Goal: Task Accomplishment & Management: Manage account settings

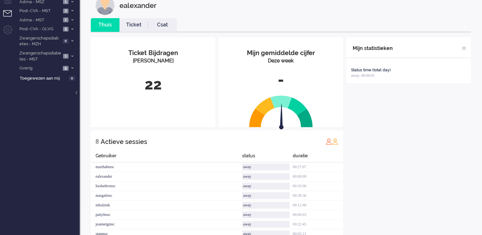
scroll to position [15, 0]
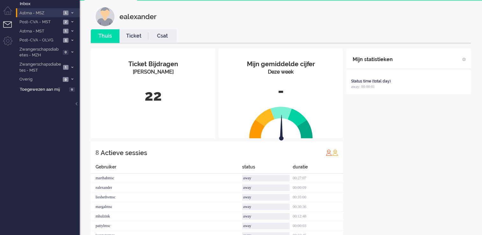
click at [71, 11] on span at bounding box center [72, 13] width 5 height 4
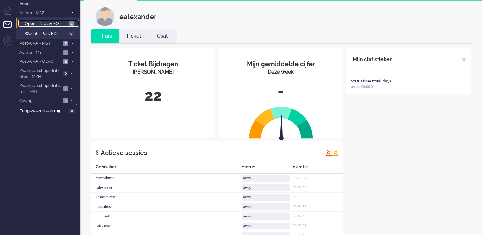
click at [69, 22] on span "1" at bounding box center [71, 23] width 5 height 5
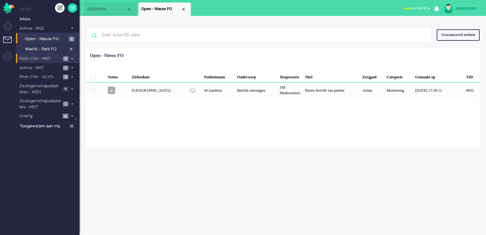
click at [73, 58] on icon at bounding box center [72, 59] width 2 height 2
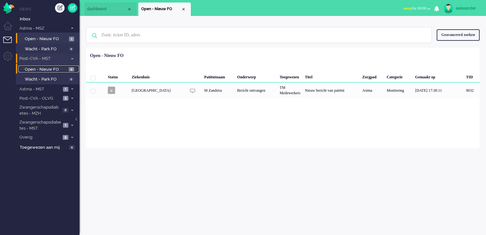
click at [70, 69] on span "2" at bounding box center [71, 69] width 5 height 5
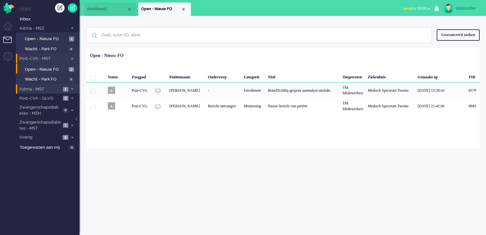
click at [70, 88] on span at bounding box center [72, 90] width 5 height 4
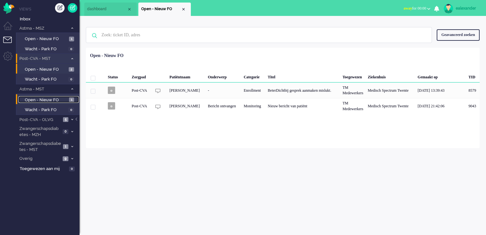
click at [70, 100] on span "1" at bounding box center [71, 99] width 5 height 5
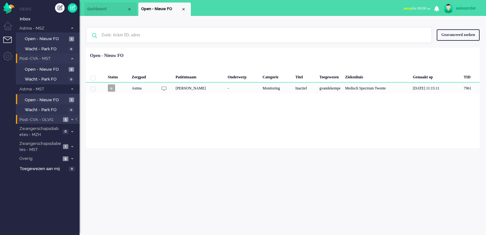
click at [72, 118] on icon at bounding box center [72, 119] width 2 height 2
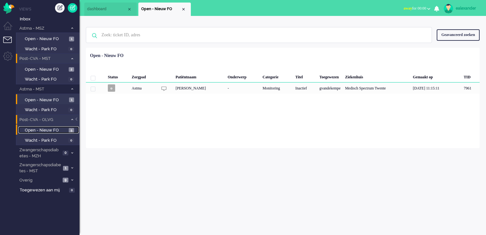
click at [66, 130] on span "Open - Nieuw FO" at bounding box center [46, 130] width 42 height 6
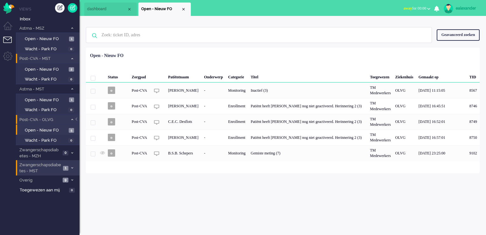
click at [68, 166] on li "Zwangerschapsdiabetes - MST 1" at bounding box center [48, 167] width 64 height 15
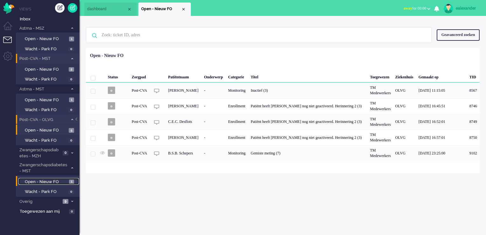
click at [67, 179] on link "Open - Nieuw FO 1" at bounding box center [48, 181] width 60 height 7
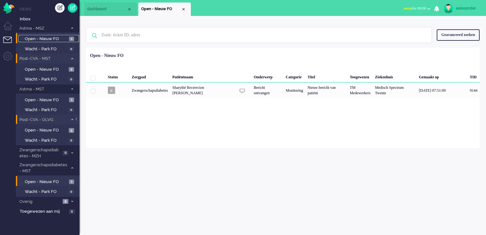
click at [59, 36] on span "Open - Nieuw FO" at bounding box center [46, 39] width 43 height 6
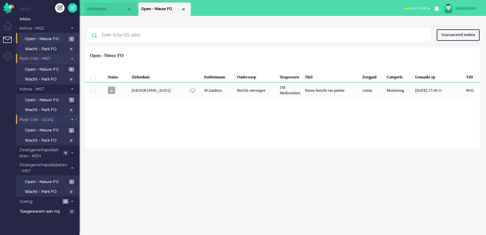
click at [293, 101] on div "Loading... Status Ziekenhuis Patiëntnaam Onderwerp Toegewezen Titel Zorgpad Cat…" at bounding box center [283, 98] width 394 height 100
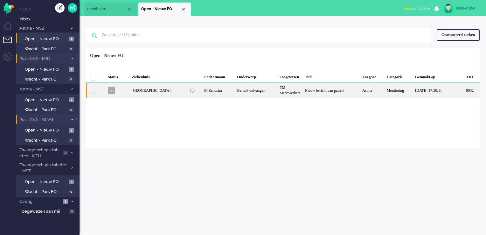
click at [294, 96] on div "TM Medewerkers" at bounding box center [290, 90] width 25 height 16
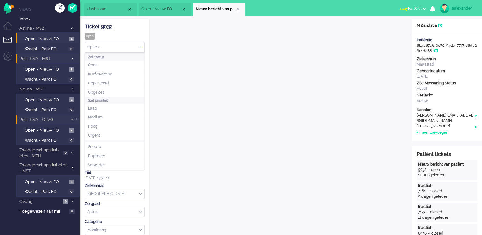
click at [140, 46] on div "Opties..." at bounding box center [114, 47] width 59 height 10
click at [123, 91] on li "Opgelost" at bounding box center [114, 92] width 59 height 9
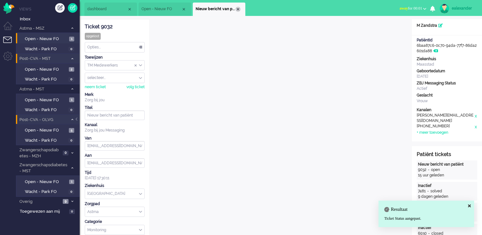
click at [236, 9] on div "Close tab" at bounding box center [237, 9] width 5 height 5
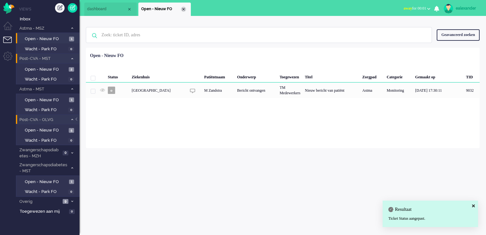
click at [183, 8] on div "Close tab" at bounding box center [183, 9] width 5 height 5
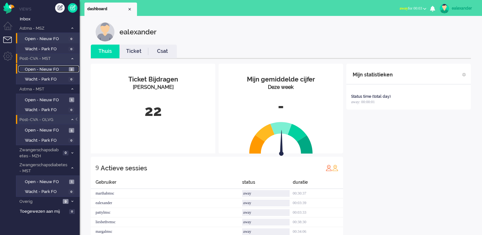
click at [72, 72] on link "Open - Nieuw FO 2" at bounding box center [48, 69] width 60 height 7
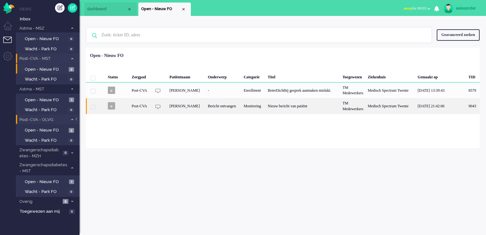
click at [299, 110] on div "Nieuw bericht van patiënt" at bounding box center [303, 106] width 75 height 16
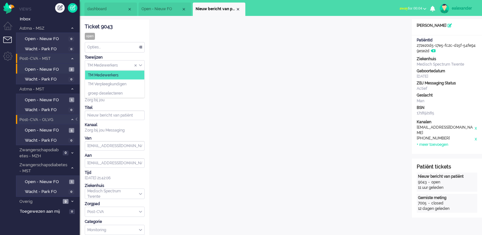
click at [140, 65] on div "TM Medewerkers" at bounding box center [114, 65] width 59 height 10
click at [136, 85] on li "TM Verpleegkundigen" at bounding box center [114, 84] width 59 height 9
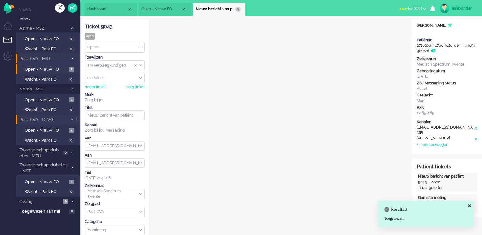
click at [239, 9] on div "Close tab" at bounding box center [237, 9] width 5 height 5
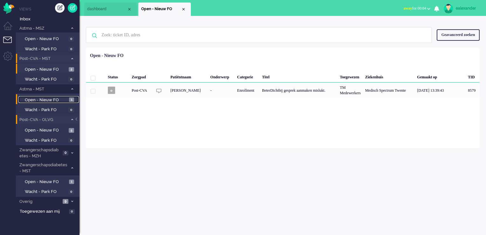
click at [64, 100] on span "Open - Nieuw FO" at bounding box center [46, 100] width 43 height 6
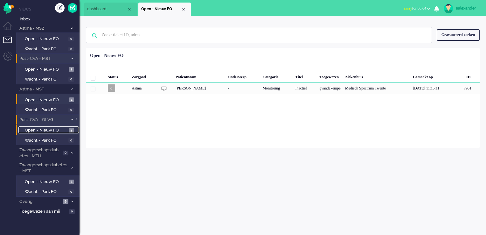
click at [71, 130] on span "5" at bounding box center [71, 130] width 5 height 5
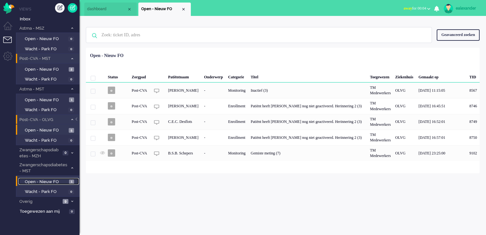
click at [61, 181] on span "Open - Nieuw FO" at bounding box center [46, 182] width 43 height 6
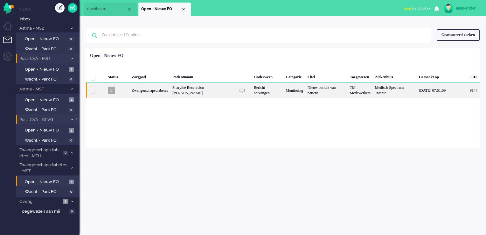
click at [264, 92] on div "Bericht ontvangen" at bounding box center [268, 90] width 32 height 16
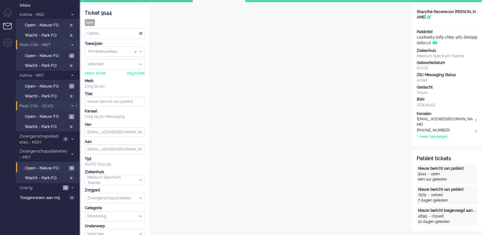
scroll to position [6, 0]
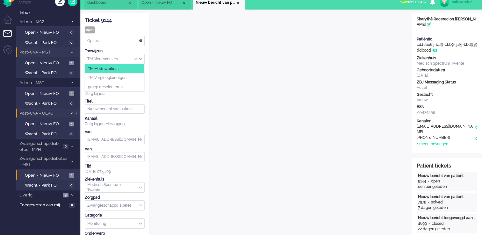
click at [140, 57] on div "TM Medewerkers" at bounding box center [114, 59] width 59 height 10
click at [141, 80] on li "TM Verpleegkundigen" at bounding box center [114, 77] width 59 height 9
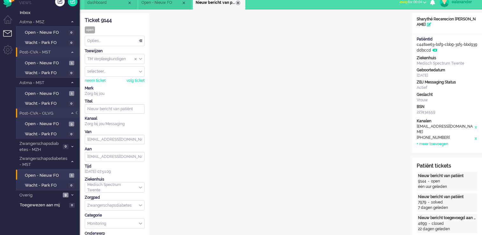
click at [240, 3] on div "Close tab" at bounding box center [237, 2] width 5 height 5
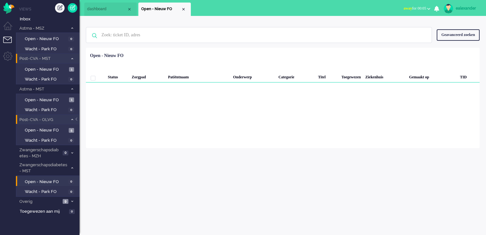
click at [99, 8] on span "dashboard" at bounding box center [107, 8] width 40 height 5
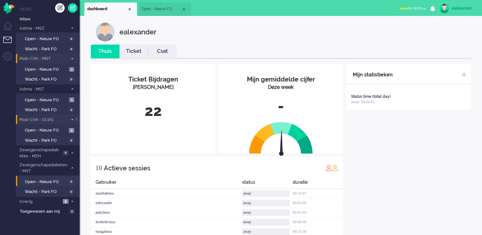
click at [417, 11] on span "away for 00:05" at bounding box center [410, 8] width 23 height 4
click at [387, 28] on label "Online" at bounding box center [399, 28] width 50 height 5
click at [185, 9] on div "Close tab" at bounding box center [183, 9] width 5 height 5
click at [38, 127] on span "Open - Nieuw FO" at bounding box center [46, 130] width 42 height 6
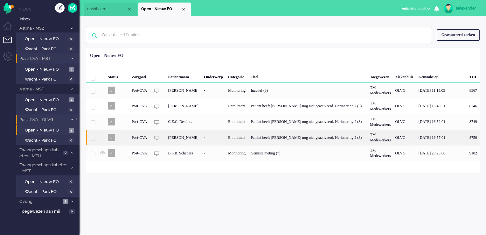
click at [306, 138] on div "Patiënt heeft [PERSON_NAME] nog niet geactiveerd. Herinnering 2 (3)" at bounding box center [308, 138] width 119 height 16
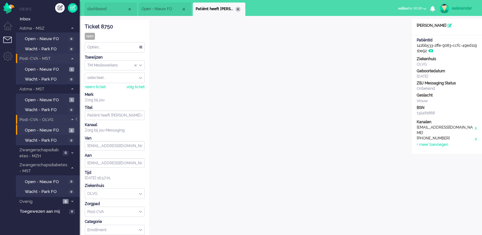
click at [235, 9] on div "Close tab" at bounding box center [237, 9] width 5 height 5
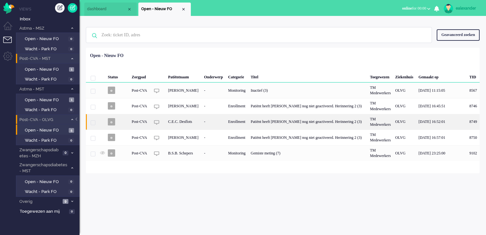
click at [309, 121] on div "Patiënt heeft [PERSON_NAME] nog niet geactiveerd. Herinnering 2 (3)" at bounding box center [308, 122] width 119 height 16
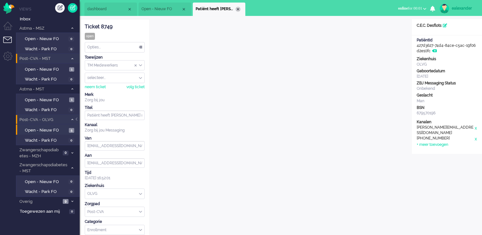
click at [237, 10] on div "Close tab" at bounding box center [237, 9] width 5 height 5
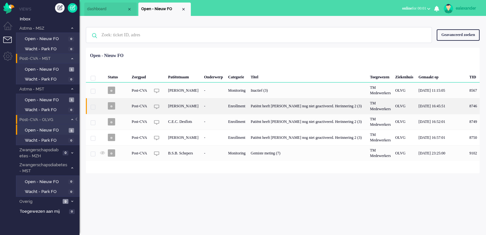
click at [301, 103] on div "Patiënt heeft [PERSON_NAME] nog niet geactiveerd. Herinnering 2 (3)" at bounding box center [308, 106] width 119 height 16
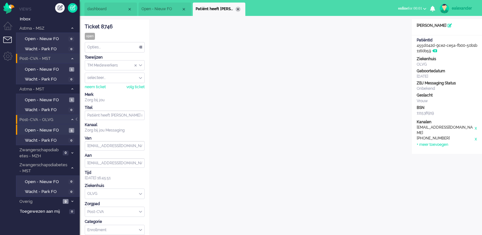
click at [237, 7] on div "Close tab" at bounding box center [237, 9] width 5 height 5
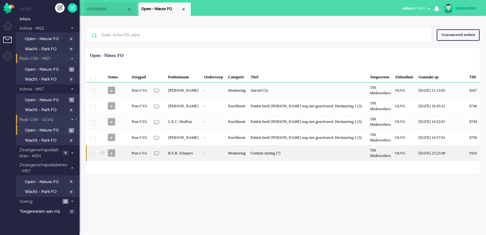
click at [319, 146] on div "Gemiste meting (7)" at bounding box center [308, 153] width 119 height 16
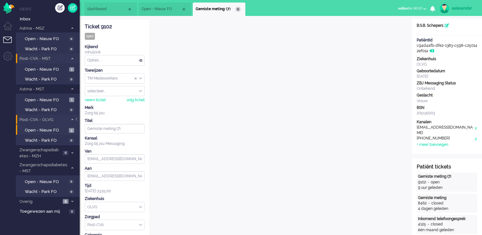
click at [240, 10] on div "Close tab" at bounding box center [237, 9] width 5 height 5
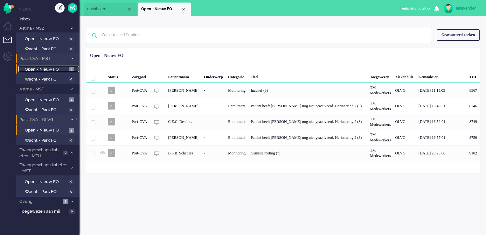
click at [58, 68] on span "Open - Nieuw FO" at bounding box center [46, 70] width 43 height 6
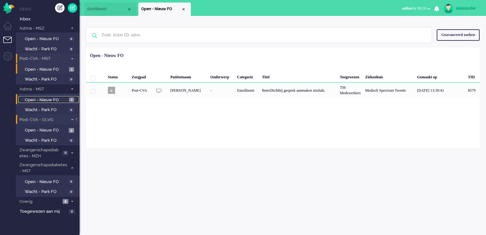
click at [52, 99] on span "Open - Nieuw FO" at bounding box center [46, 100] width 43 height 6
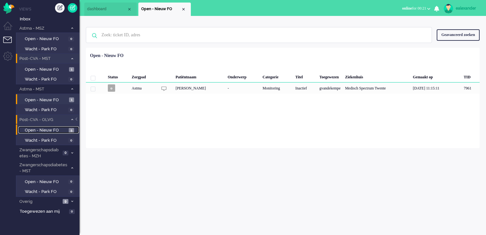
click at [52, 129] on span "Open - Nieuw FO" at bounding box center [46, 130] width 42 height 6
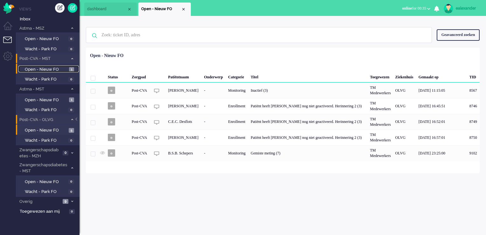
click at [67, 68] on span "Open - Nieuw FO" at bounding box center [46, 70] width 43 height 6
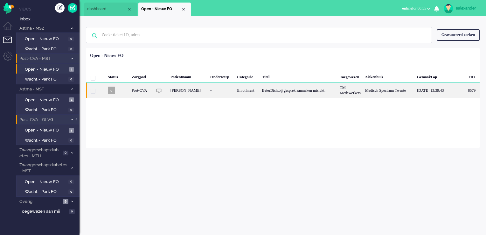
click at [292, 96] on div "BeterDichtbij gesprek aanmaken mislukt." at bounding box center [299, 90] width 78 height 16
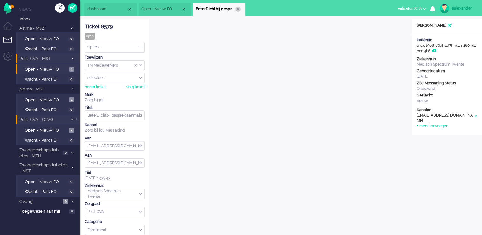
click at [237, 10] on div "Close tab" at bounding box center [237, 9] width 5 height 5
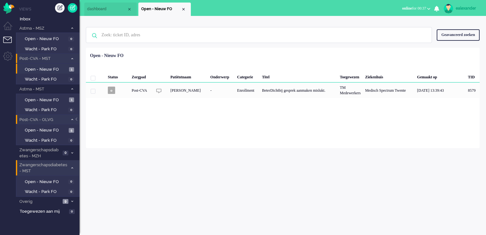
click at [72, 168] on span at bounding box center [72, 168] width 5 height 4
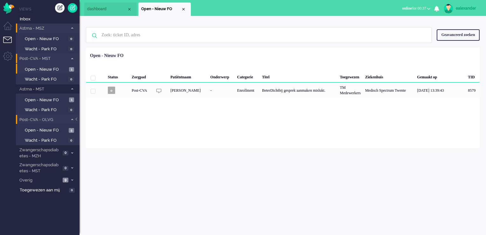
drag, startPoint x: 75, startPoint y: 27, endPoint x: 79, endPoint y: 32, distance: 5.9
click at [75, 27] on li "Astma - MSZ 0" at bounding box center [48, 28] width 64 height 9
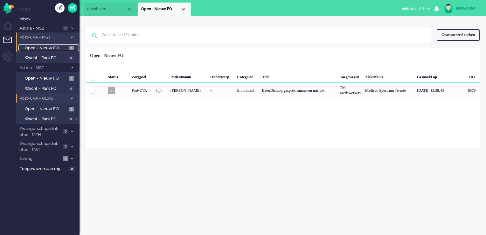
click at [66, 48] on span "Open - Nieuw FO" at bounding box center [46, 48] width 43 height 6
click at [66, 79] on span "Open - Nieuw FO" at bounding box center [46, 78] width 43 height 6
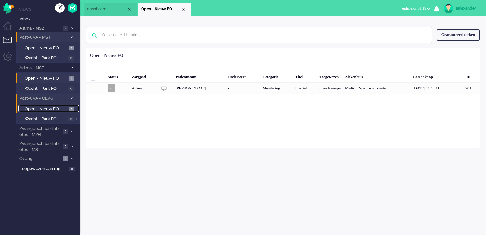
click at [62, 109] on span "Open - Nieuw FO" at bounding box center [46, 109] width 42 height 6
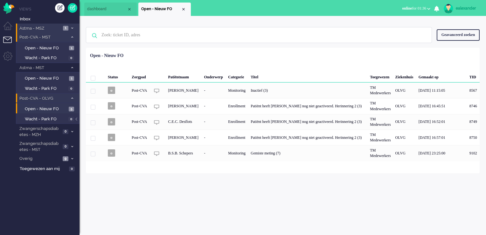
click at [56, 30] on span "Astma - MSZ" at bounding box center [39, 28] width 43 height 6
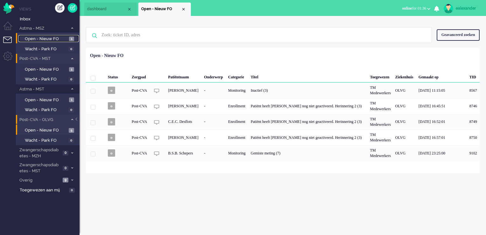
click at [70, 36] on link "Open - Nieuw FO 1" at bounding box center [48, 38] width 60 height 7
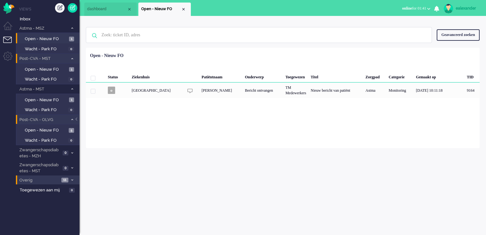
click at [73, 177] on li "Overig 11" at bounding box center [48, 179] width 64 height 9
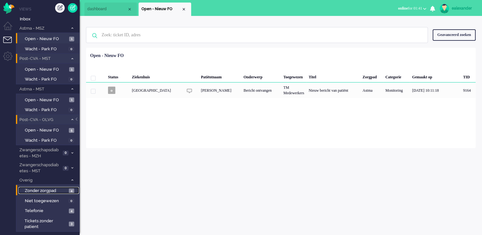
click at [71, 190] on span "4" at bounding box center [71, 190] width 5 height 5
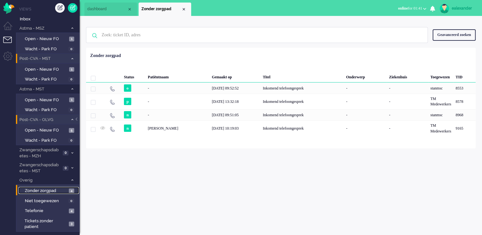
click at [70, 188] on span "4" at bounding box center [71, 190] width 5 height 5
click at [54, 39] on span "Open - Nieuw FO" at bounding box center [46, 39] width 43 height 6
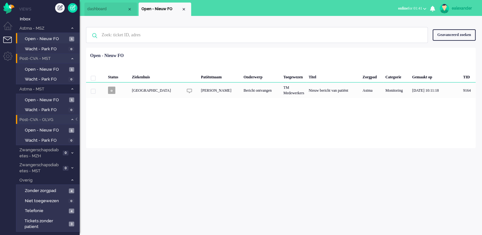
click at [420, 9] on span "online for 01:41" at bounding box center [410, 8] width 24 height 4
click at [410, 21] on label "Away" at bounding box center [399, 21] width 50 height 5
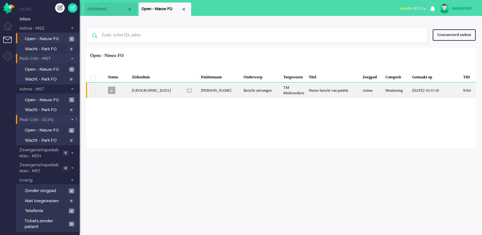
click at [268, 93] on div "Bericht ontvangen" at bounding box center [261, 90] width 40 height 16
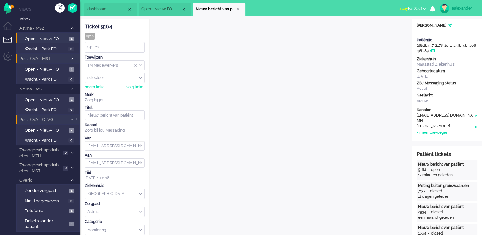
scroll to position [19, 0]
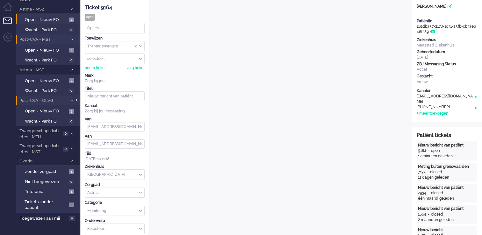
click at [78, 98] on div at bounding box center [76, 103] width 3 height 10
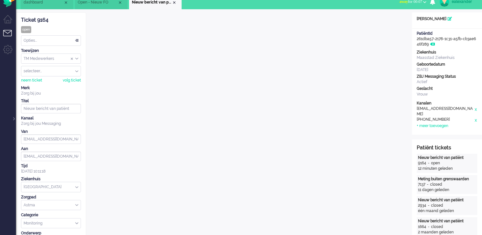
scroll to position [0, 0]
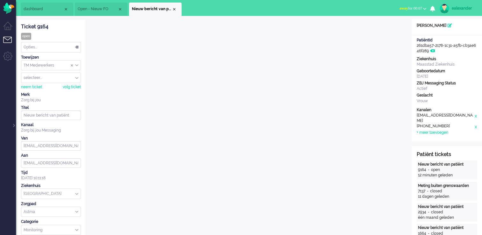
click at [79, 48] on div "Opties..." at bounding box center [50, 47] width 59 height 10
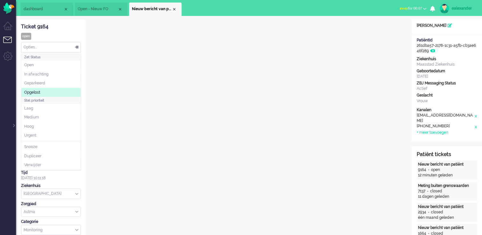
click at [62, 96] on li "Opgelost" at bounding box center [50, 92] width 59 height 9
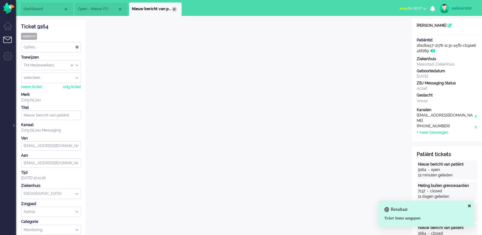
click at [175, 10] on div "Close tab" at bounding box center [174, 9] width 5 height 5
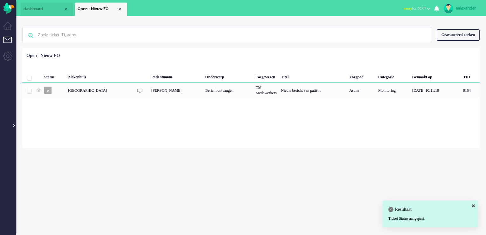
click at [13, 126] on div at bounding box center [13, 122] width 3 height 10
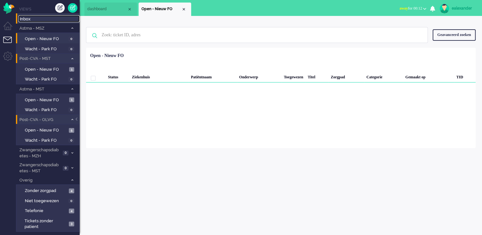
click at [33, 18] on span "Inbox" at bounding box center [50, 19] width 60 height 6
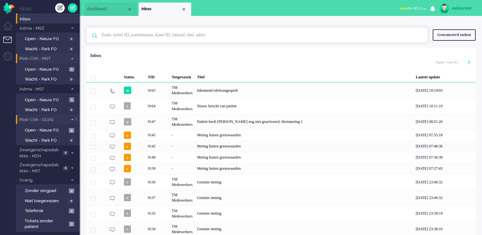
click at [232, 41] on input "text" at bounding box center [258, 34] width 322 height 15
click at [162, 38] on input "text" at bounding box center [258, 34] width 322 height 15
paste input "3923"
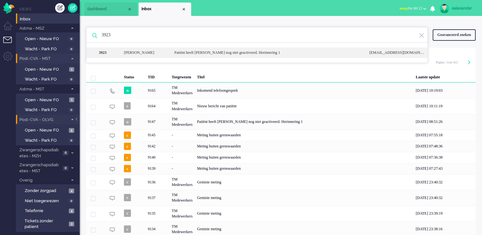
type input "3923"
click at [208, 50] on div "Patiënt heeft [PERSON_NAME] nog niet geactiveerd. Herinnering 1" at bounding box center [266, 52] width 195 height 5
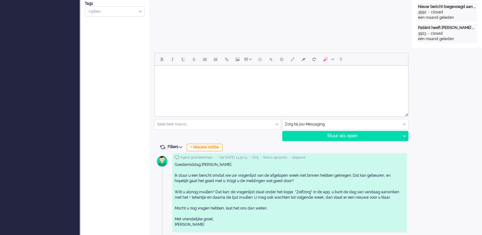
scroll to position [255, 0]
click at [376, 124] on input "text" at bounding box center [345, 124] width 126 height 10
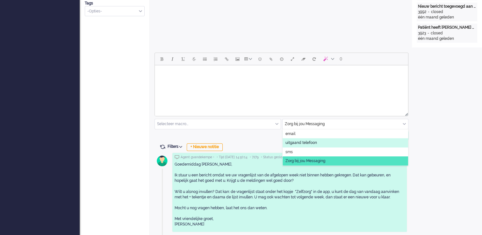
click at [358, 142] on li "uitgaand telefoon" at bounding box center [345, 142] width 126 height 9
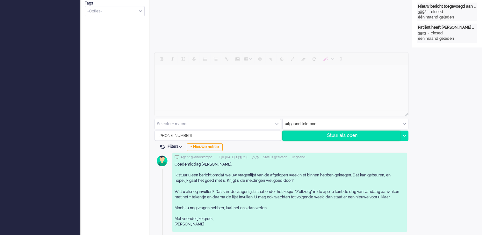
click at [383, 138] on div "Stuur als open" at bounding box center [341, 136] width 118 height 10
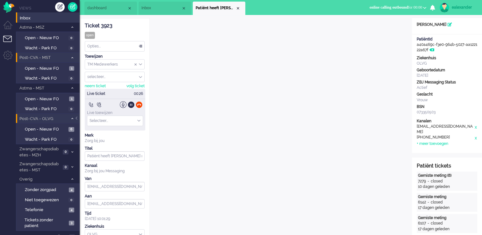
scroll to position [0, 0]
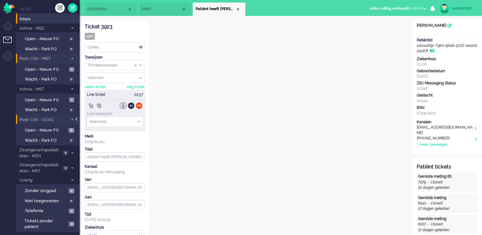
click at [76, 120] on div at bounding box center [76, 122] width 3 height 10
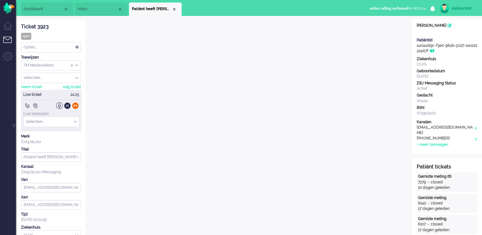
click at [77, 106] on div at bounding box center [75, 105] width 7 height 7
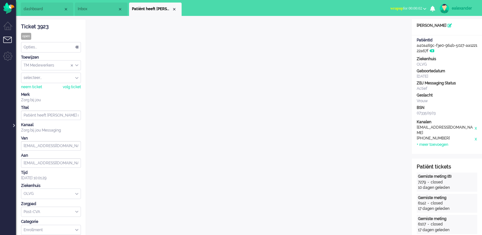
click at [13, 126] on div at bounding box center [13, 122] width 3 height 10
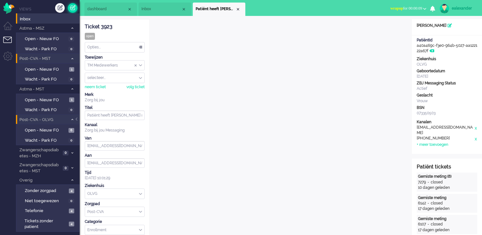
click at [70, 8] on link at bounding box center [73, 8] width 10 height 10
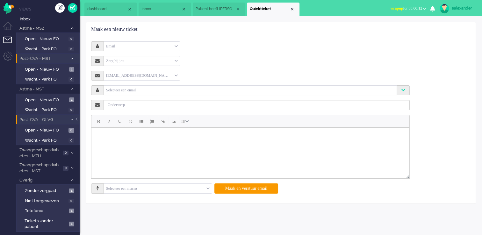
click at [177, 48] on div "Email" at bounding box center [142, 46] width 76 height 10
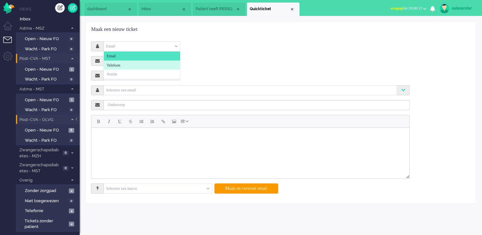
click at [172, 63] on li "Telefoon" at bounding box center [142, 64] width 76 height 9
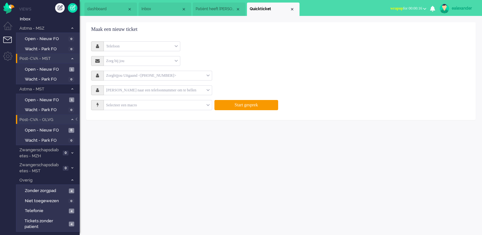
click at [189, 92] on input "text" at bounding box center [155, 90] width 102 height 7
click at [161, 91] on input "text" at bounding box center [155, 90] width 102 height 7
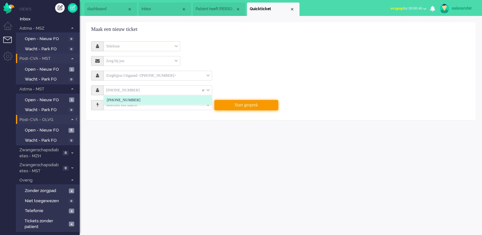
type input "[PHONE_NUMBER]"
click at [260, 103] on button "Start gesprek" at bounding box center [246, 105] width 64 height 10
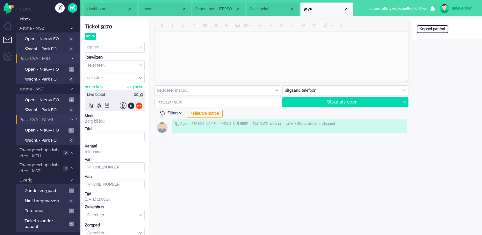
click at [219, 11] on span "Patiënt heeft [PERSON_NAME] nog niet geactiveerd. Herinnering 1" at bounding box center [215, 8] width 40 height 5
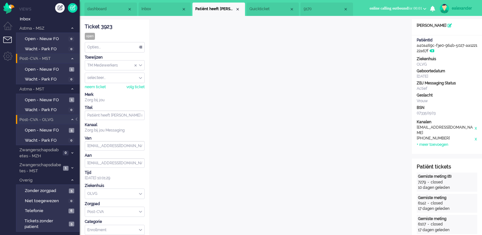
click at [76, 117] on li "Post-CVA - OLVG 5" at bounding box center [48, 119] width 64 height 9
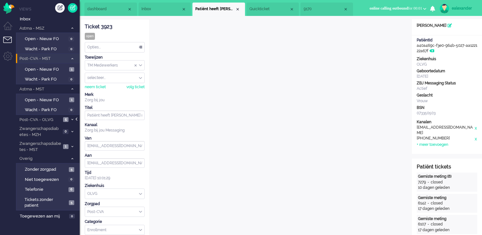
click at [78, 120] on div at bounding box center [76, 122] width 3 height 10
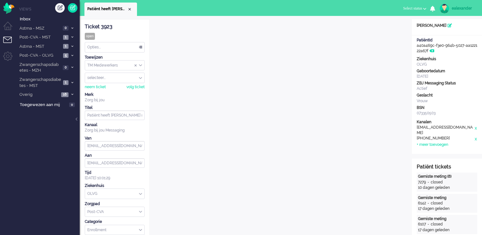
scroll to position [19, 0]
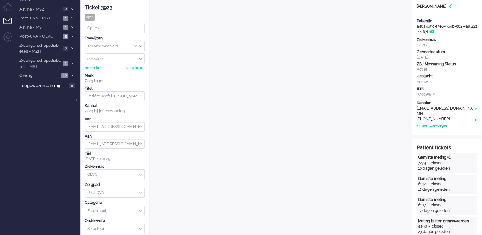
drag, startPoint x: 76, startPoint y: 100, endPoint x: 90, endPoint y: 107, distance: 16.1
click at [76, 100] on div at bounding box center [76, 103] width 3 height 10
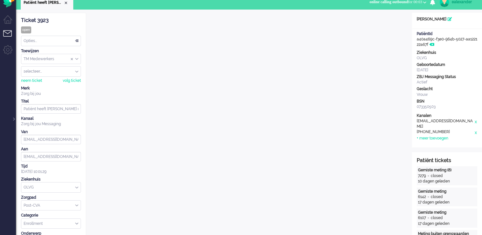
scroll to position [0, 0]
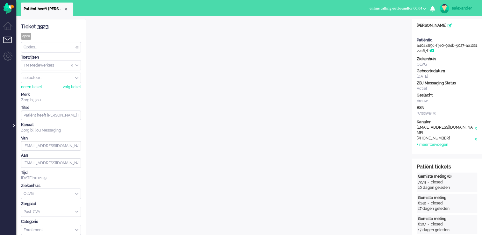
click at [14, 125] on div at bounding box center [13, 122] width 3 height 10
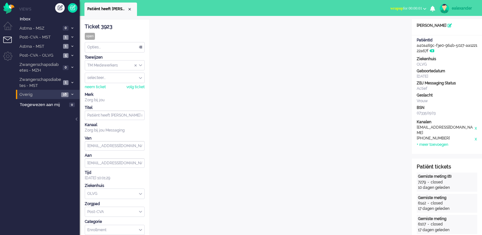
click at [74, 97] on li "Overig 16" at bounding box center [48, 94] width 64 height 9
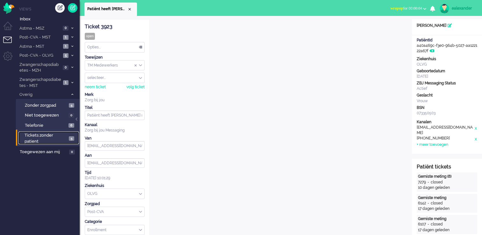
click at [65, 140] on span "Tickets zonder patient" at bounding box center [46, 138] width 42 height 12
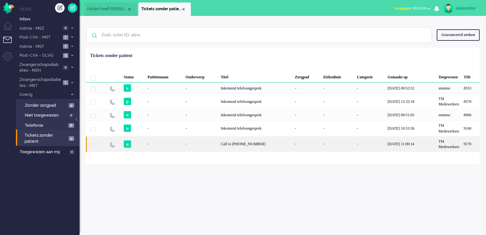
click at [264, 147] on div "Call to [PHONE_NUMBER]" at bounding box center [256, 144] width 74 height 16
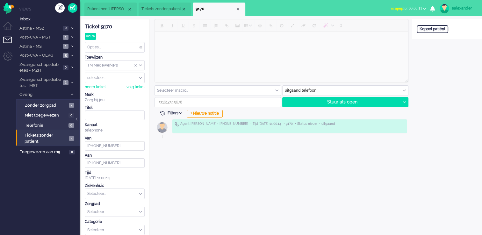
click at [121, 46] on div "Opties..." at bounding box center [114, 47] width 59 height 10
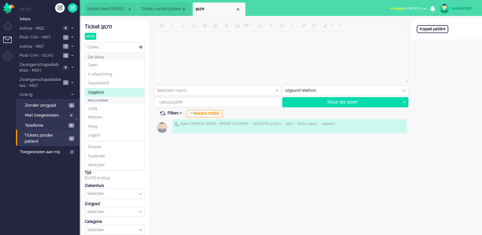
click at [116, 94] on li "Opgelost" at bounding box center [114, 92] width 59 height 9
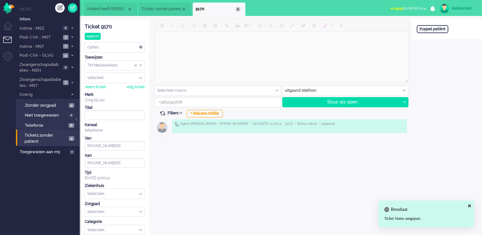
click at [238, 10] on div "Close tab" at bounding box center [237, 9] width 5 height 5
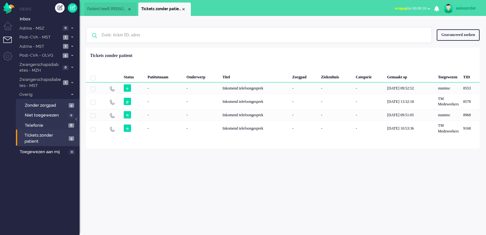
click at [100, 15] on li "Patiënt heeft [PERSON_NAME] nog niet geactiveerd. Herinnering 1" at bounding box center [110, 9] width 53 height 13
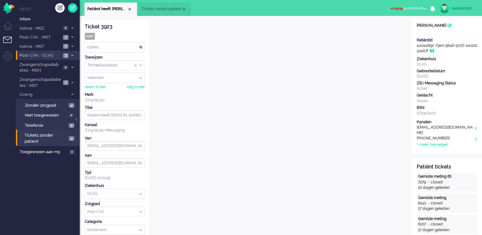
click at [71, 55] on icon at bounding box center [72, 55] width 2 height 2
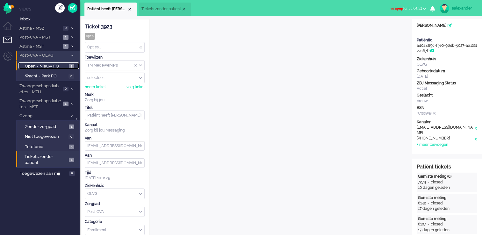
click at [69, 65] on span "3" at bounding box center [71, 66] width 5 height 5
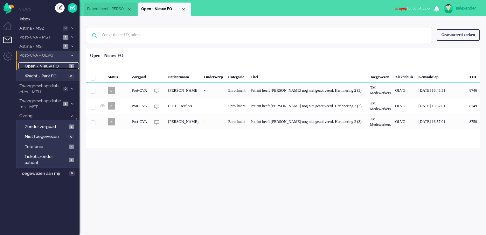
click at [99, 8] on span "Patiënt heeft [PERSON_NAME] nog niet geactiveerd. Herinnering 1" at bounding box center [107, 8] width 40 height 5
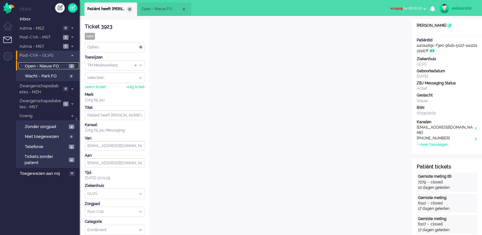
click at [130, 11] on div "Close tab" at bounding box center [129, 9] width 5 height 5
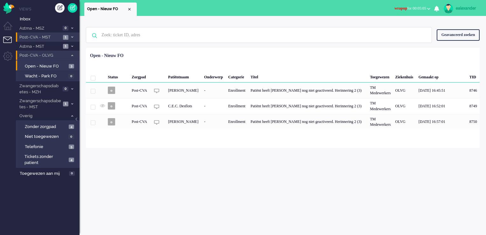
click at [73, 38] on icon at bounding box center [72, 37] width 2 height 2
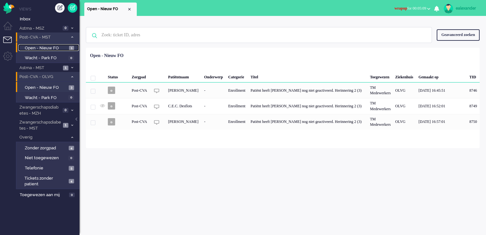
click at [72, 49] on span "1" at bounding box center [71, 48] width 5 height 5
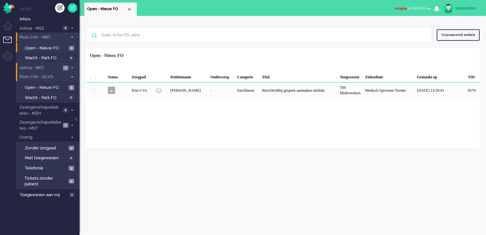
click at [69, 67] on li "Astma - MST 1" at bounding box center [48, 67] width 64 height 9
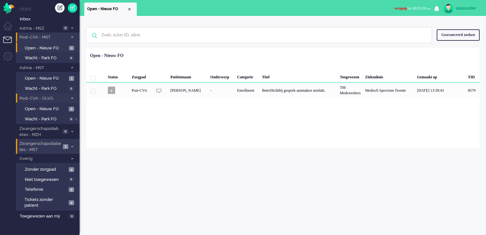
click at [63, 144] on span "1" at bounding box center [65, 146] width 5 height 5
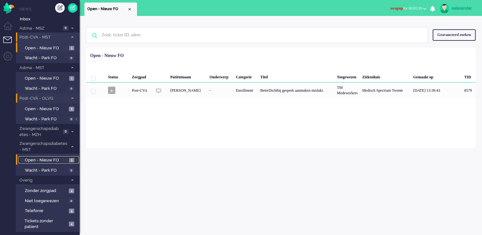
click at [66, 159] on span "Open - Nieuw FO" at bounding box center [46, 160] width 43 height 6
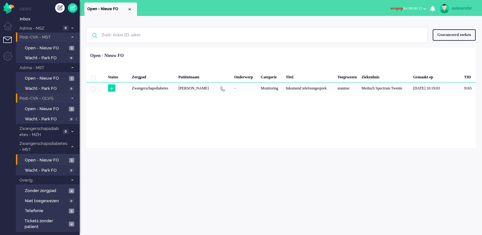
click at [422, 11] on button "wrapup for 00:06:12" at bounding box center [408, 8] width 44 height 9
click at [392, 29] on label "Online" at bounding box center [399, 28] width 50 height 5
click at [67, 111] on link "Open - Nieuw FO 3" at bounding box center [48, 108] width 60 height 7
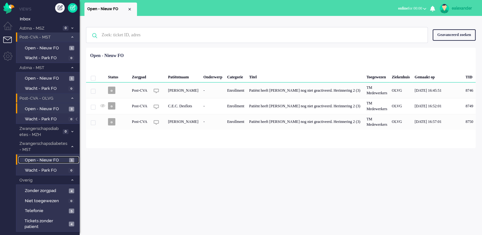
click at [45, 159] on span "Open - Nieuw FO" at bounding box center [46, 160] width 43 height 6
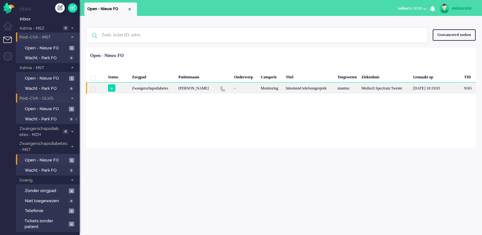
click at [333, 94] on div "Inkomend telefoongesprek" at bounding box center [309, 87] width 52 height 11
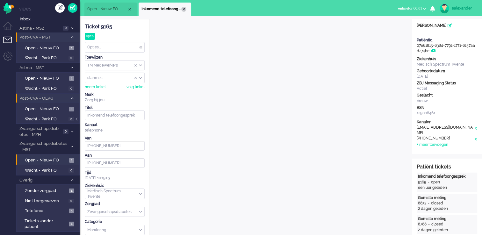
click at [185, 11] on div "Close tab" at bounding box center [183, 9] width 5 height 5
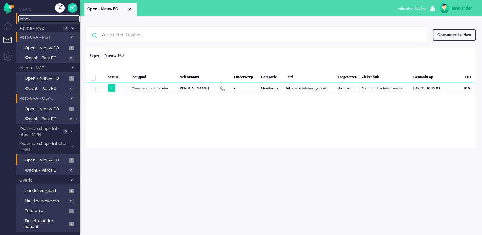
click at [47, 19] on span "Inbox" at bounding box center [50, 19] width 60 height 6
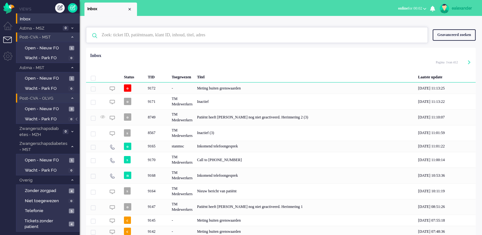
click at [127, 36] on input "text" at bounding box center [258, 34] width 322 height 15
paste input "8647"
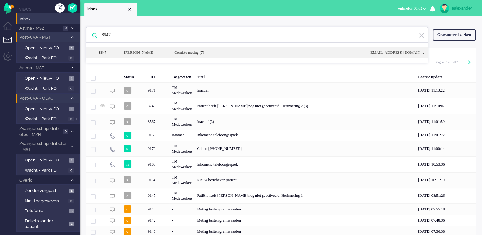
type input "8647"
click at [186, 50] on div "Gemiste meting (7)" at bounding box center [266, 52] width 195 height 5
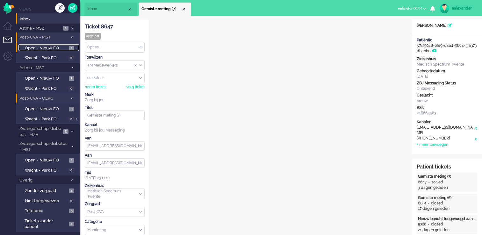
click at [43, 50] on span "Open - Nieuw FO" at bounding box center [46, 48] width 43 height 6
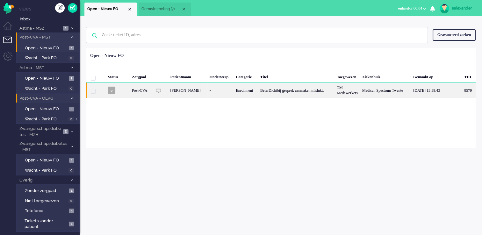
click at [287, 92] on div "BeterDichtbij gesprek aanmaken mislukt." at bounding box center [296, 90] width 76 height 16
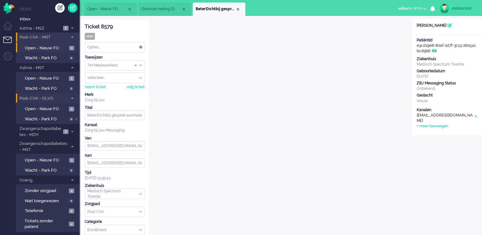
scroll to position [19, 0]
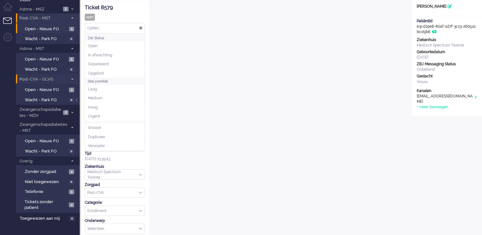
click at [108, 27] on div "Opties..." at bounding box center [114, 28] width 59 height 10
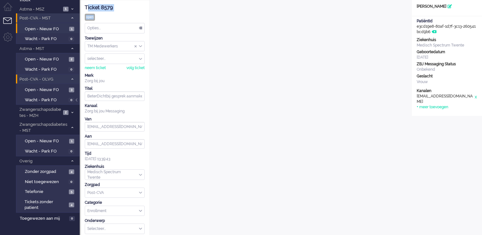
drag, startPoint x: 121, startPoint y: 12, endPoint x: 82, endPoint y: 6, distance: 38.6
click at [82, 6] on div "Ticket 8579 open Kijkend Opties... Zet Status Open In afwachting Geparkeerd Opg…" at bounding box center [115, 218] width 70 height 436
drag, startPoint x: 82, startPoint y: 6, endPoint x: 125, endPoint y: 10, distance: 42.5
click at [120, 8] on div "Ticket 8579" at bounding box center [115, 7] width 60 height 7
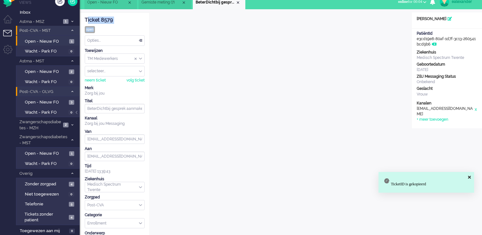
scroll to position [0, 0]
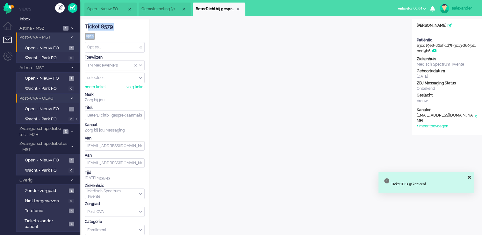
click at [132, 28] on div "Ticket 8579" at bounding box center [115, 26] width 60 height 7
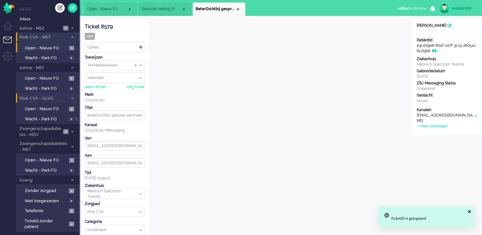
drag, startPoint x: 114, startPoint y: 25, endPoint x: 85, endPoint y: 25, distance: 28.7
click at [85, 25] on div "Ticket 8579" at bounding box center [115, 26] width 60 height 7
copy div "Ticket 8579"
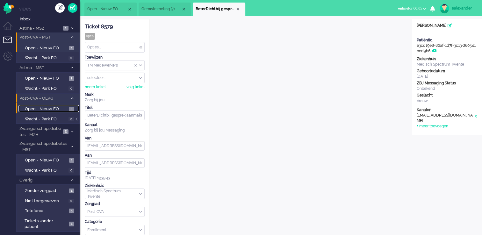
click at [61, 109] on span "Open - Nieuw FO" at bounding box center [46, 109] width 42 height 6
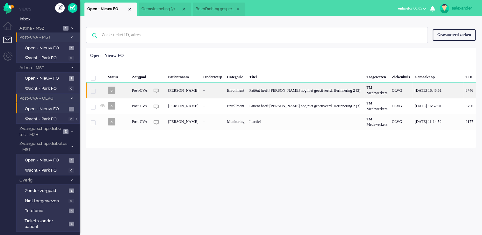
click at [285, 89] on div "Patiënt heeft [PERSON_NAME] nog niet geactiveerd. Herinnering 2 (3)" at bounding box center [305, 90] width 117 height 16
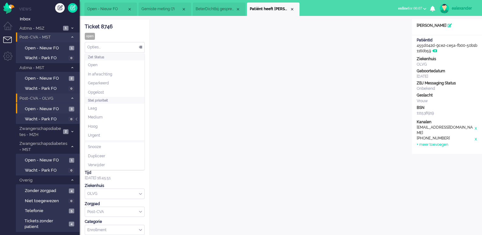
click at [133, 47] on div "Opties..." at bounding box center [114, 47] width 59 height 10
click at [134, 91] on li "Opgelost" at bounding box center [114, 92] width 59 height 9
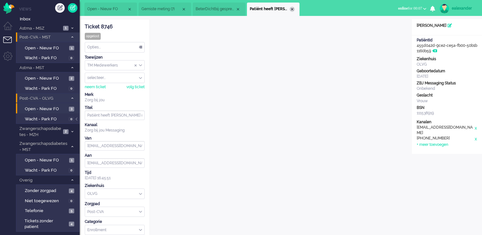
click at [292, 9] on div "Close tab" at bounding box center [291, 9] width 5 height 5
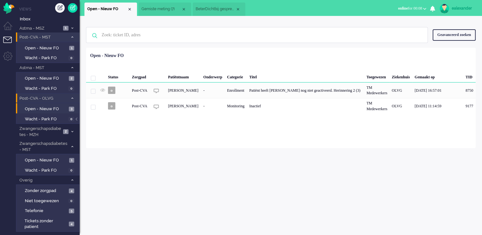
click at [207, 7] on span "BeterDichtbij gesprek aanmaken mislukt." at bounding box center [215, 8] width 40 height 5
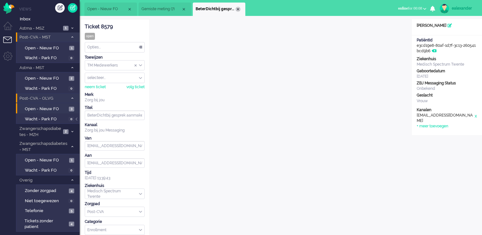
click at [239, 10] on div "Close tab" at bounding box center [237, 9] width 5 height 5
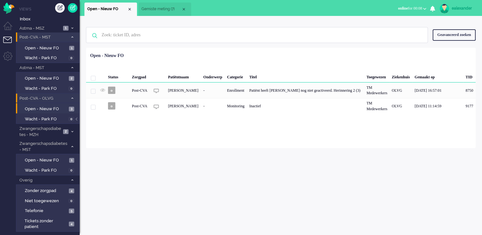
click at [153, 9] on span "Gemiste meting (7)" at bounding box center [161, 8] width 40 height 5
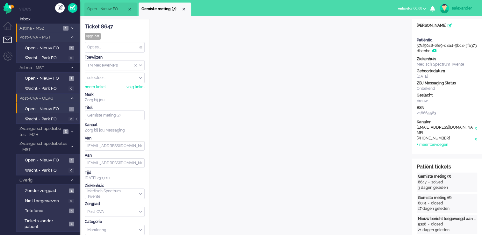
click at [63, 26] on span "1" at bounding box center [65, 28] width 5 height 5
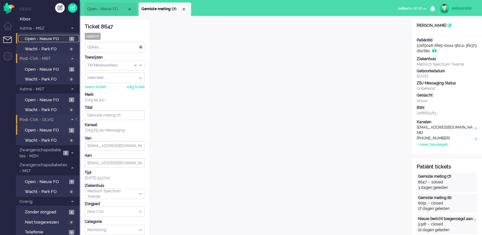
click at [64, 39] on span "Open - Nieuw FO" at bounding box center [46, 39] width 43 height 6
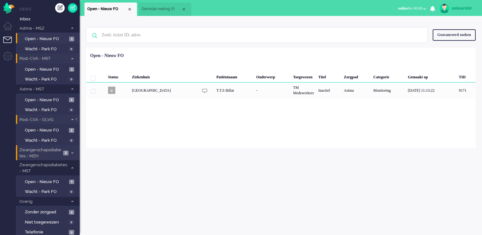
click at [60, 152] on span "Zwangerschapsdiabetes - MZH" at bounding box center [39, 153] width 43 height 12
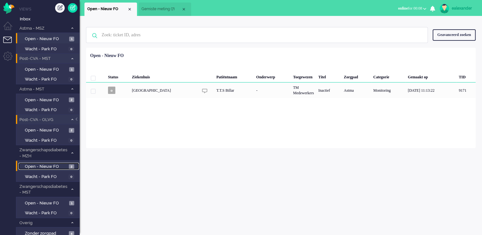
click at [60, 165] on span "Open - Nieuw FO" at bounding box center [46, 167] width 42 height 6
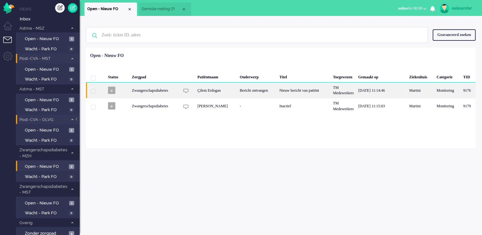
click at [351, 95] on div "TM Medewerkers" at bounding box center [342, 90] width 25 height 16
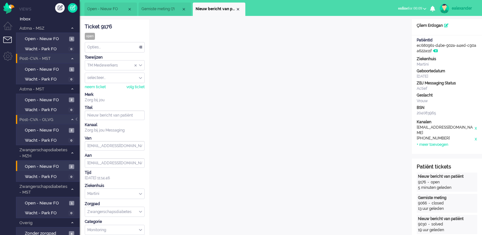
click at [135, 46] on div "Opties..." at bounding box center [114, 47] width 59 height 10
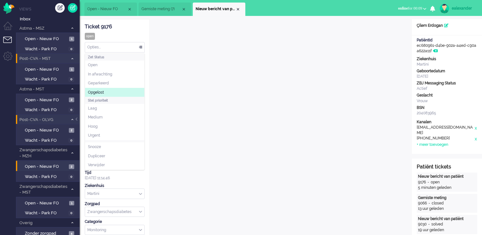
click at [126, 89] on li "Opgelost" at bounding box center [114, 92] width 59 height 9
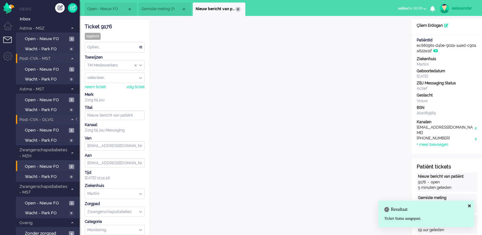
click at [239, 10] on div "Close tab" at bounding box center [237, 9] width 5 height 5
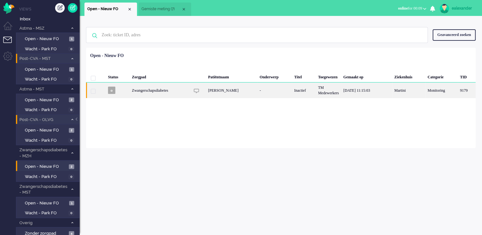
click at [315, 94] on div "TM Medewerkers" at bounding box center [327, 90] width 25 height 16
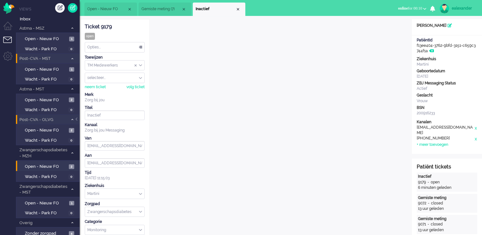
click at [140, 65] on div "TM Medewerkers" at bounding box center [114, 65] width 59 height 10
click at [136, 84] on li "TM Verpleegkundigen" at bounding box center [114, 84] width 59 height 9
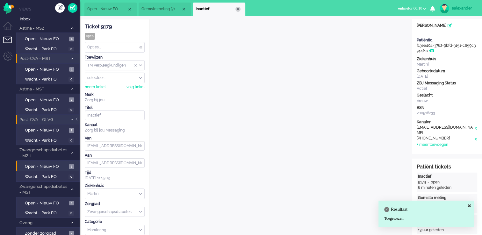
click at [237, 10] on div "Close tab" at bounding box center [237, 9] width 5 height 5
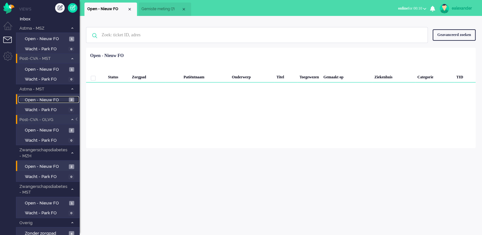
click at [60, 100] on span "Open - Nieuw FO" at bounding box center [46, 100] width 42 height 6
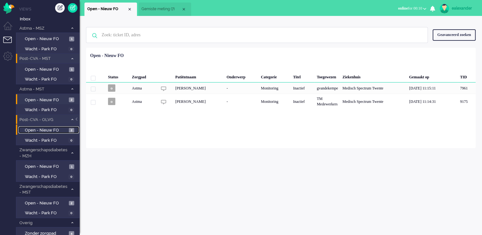
click at [61, 127] on span "Open - Nieuw FO" at bounding box center [46, 130] width 42 height 6
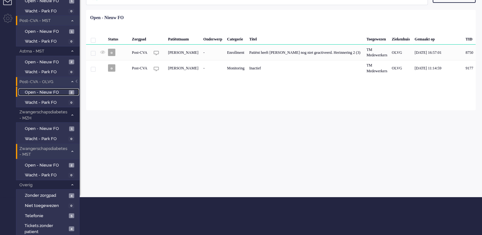
scroll to position [47, 0]
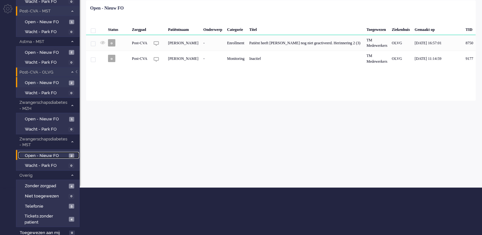
click at [57, 153] on span "Open - Nieuw FO" at bounding box center [46, 156] width 42 height 6
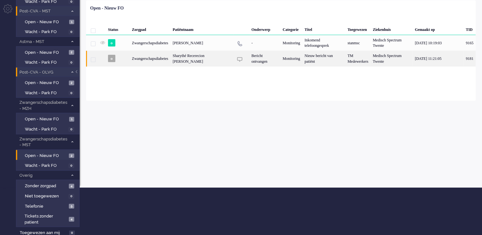
click at [253, 66] on div "Bericht ontvangen" at bounding box center [264, 59] width 31 height 16
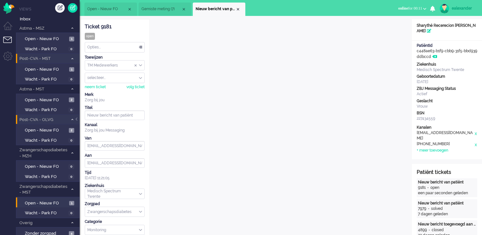
click at [461, 9] on div "ealexander" at bounding box center [463, 8] width 24 height 6
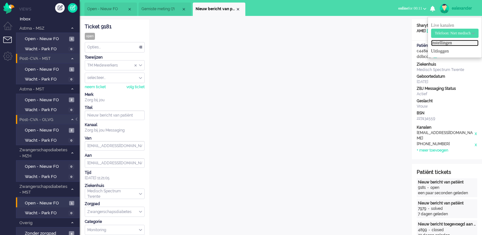
click at [446, 45] on link "Instellingen" at bounding box center [454, 43] width 47 height 6
select select "nl"
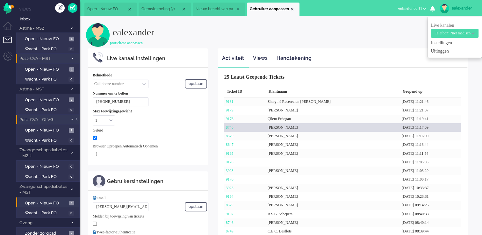
click at [279, 130] on div "[PERSON_NAME]" at bounding box center [333, 127] width 134 height 9
click at [233, 127] on link "8746" at bounding box center [230, 127] width 8 height 4
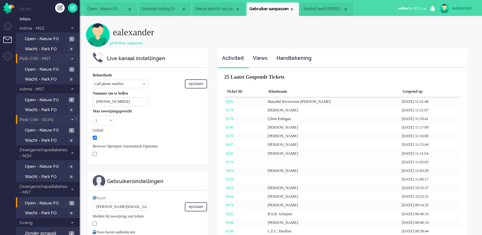
click at [327, 0] on ul "Open - Nieuw FO Gemiste meting (7) Nieuw bericht van patiënt Gebruiker aanpassen" at bounding box center [218, 8] width 268 height 16
click at [327, 8] on span "Patiënt heeft [PERSON_NAME] nog niet geactiveerd. Herinnering 2 (3)" at bounding box center [323, 8] width 40 height 5
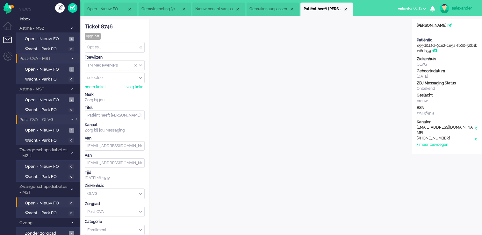
click at [347, 10] on div "Close tab" at bounding box center [345, 9] width 5 height 5
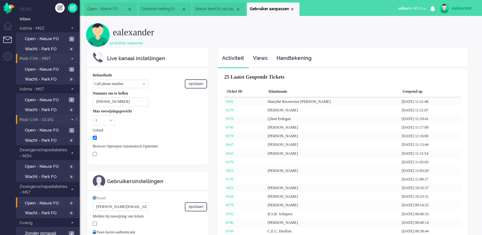
click at [289, 9] on span "Gebruiker aanpassen" at bounding box center [270, 8] width 40 height 5
click at [291, 7] on div "Close tab" at bounding box center [291, 9] width 5 height 5
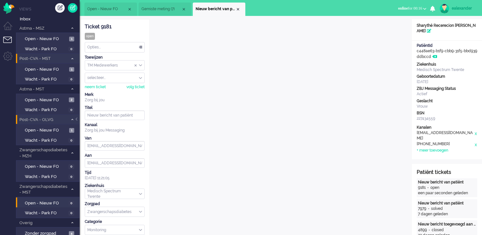
click at [141, 46] on div "Opties..." at bounding box center [114, 47] width 59 height 10
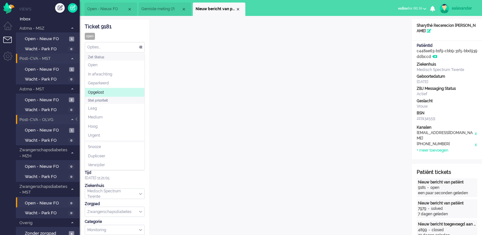
click at [126, 89] on li "Opgelost" at bounding box center [114, 92] width 59 height 9
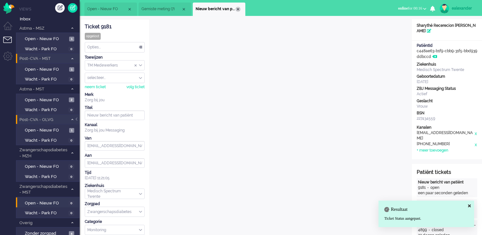
click at [236, 10] on div "Close tab" at bounding box center [237, 9] width 5 height 5
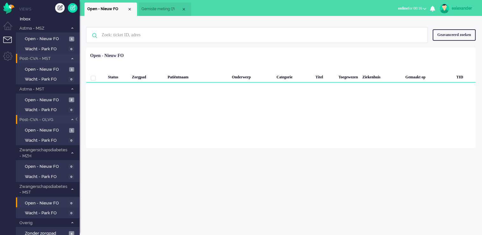
click at [163, 7] on span "Gemiste meting (7)" at bounding box center [161, 8] width 40 height 5
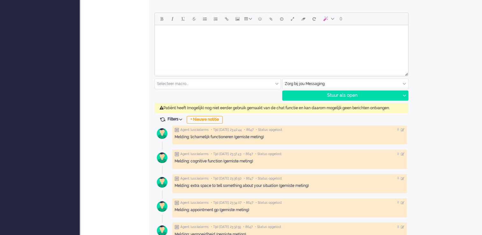
scroll to position [286, 0]
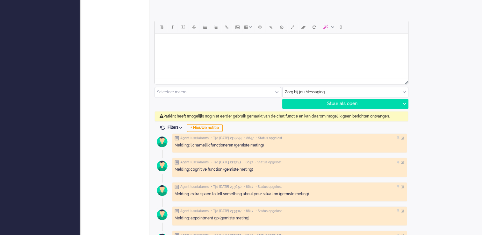
click at [404, 92] on div "Zorg bij jou Messaging" at bounding box center [345, 92] width 126 height 10
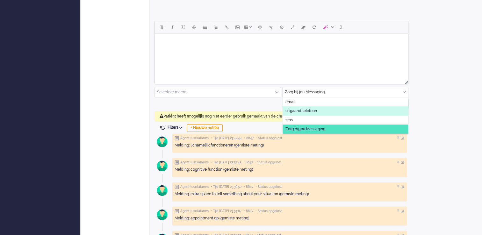
drag, startPoint x: 301, startPoint y: 109, endPoint x: 327, endPoint y: 110, distance: 25.8
click at [301, 109] on span "uitgaand telefoon" at bounding box center [301, 110] width 32 height 5
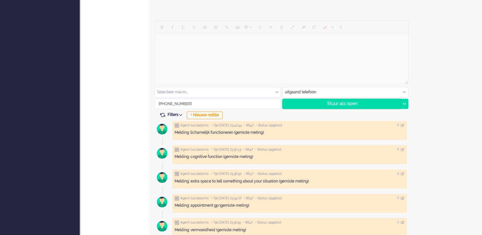
click at [362, 104] on div "Stuur als open" at bounding box center [341, 104] width 118 height 10
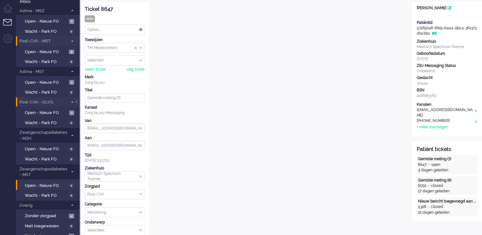
scroll to position [0, 0]
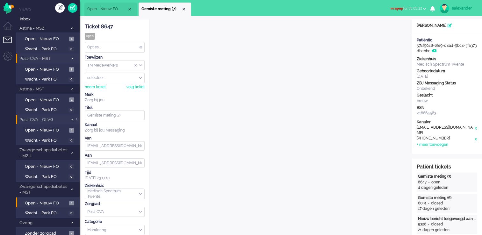
click at [410, 5] on button "wrapup for 00:05:23" at bounding box center [408, 8] width 44 height 9
click at [401, 27] on label "Online" at bounding box center [399, 28] width 50 height 5
click at [62, 37] on span "Open - Nieuw FO" at bounding box center [46, 39] width 43 height 6
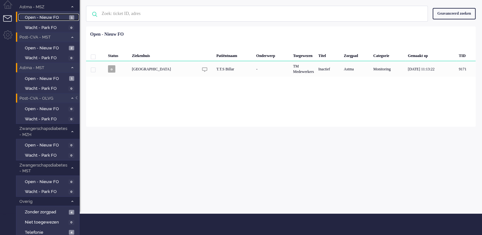
scroll to position [47, 0]
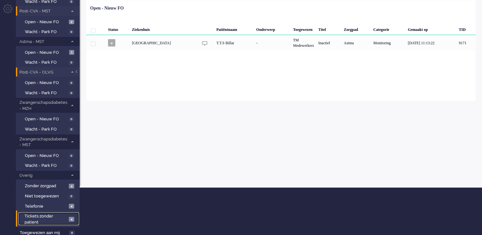
click at [43, 216] on span "Tickets zonder patient" at bounding box center [46, 219] width 42 height 12
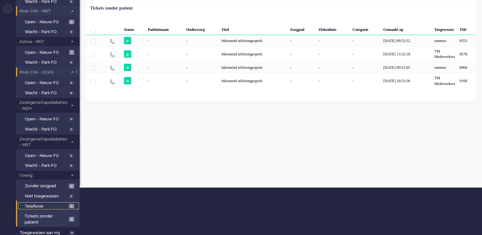
click at [45, 203] on span "Telefonie" at bounding box center [46, 206] width 42 height 6
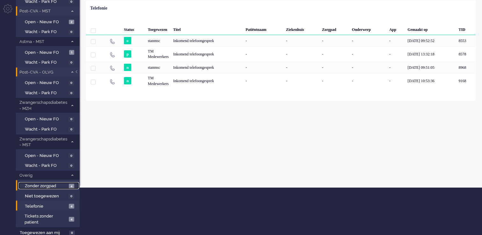
click at [47, 185] on span "Zonder zorgpad" at bounding box center [46, 186] width 42 height 6
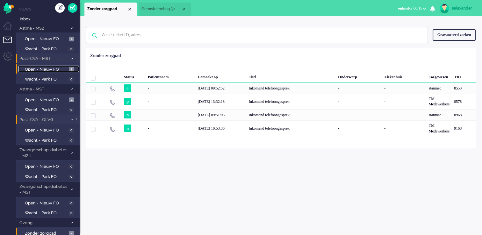
click at [47, 68] on span "Open - Nieuw FO" at bounding box center [46, 70] width 42 height 6
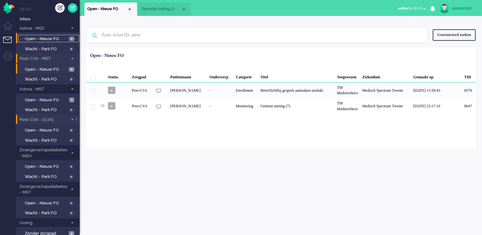
click at [47, 38] on span "Open - Nieuw FO" at bounding box center [46, 39] width 43 height 6
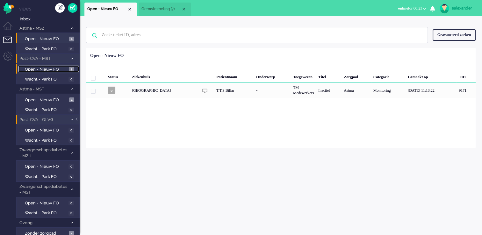
click at [60, 68] on span "Open - Nieuw FO" at bounding box center [46, 70] width 42 height 6
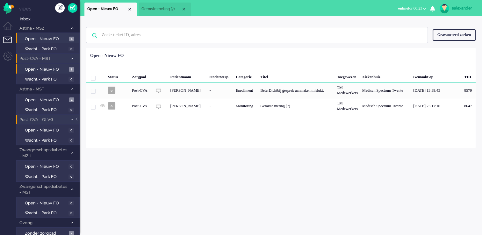
click at [57, 34] on li "Open - Nieuw FO 1" at bounding box center [47, 38] width 63 height 10
click at [55, 38] on span "Open - Nieuw FO" at bounding box center [46, 39] width 43 height 6
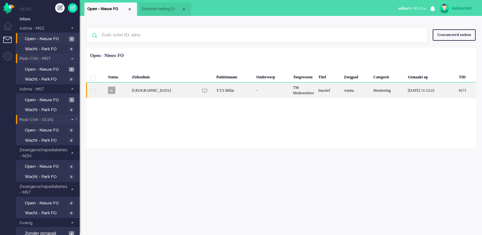
click at [279, 92] on div "-" at bounding box center [272, 90] width 37 height 16
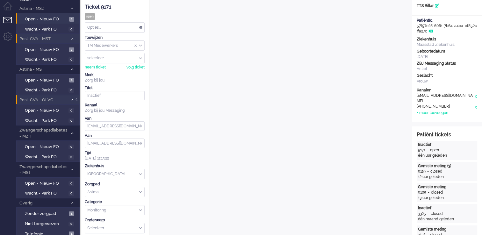
scroll to position [19, 0]
click at [78, 99] on div at bounding box center [76, 103] width 3 height 10
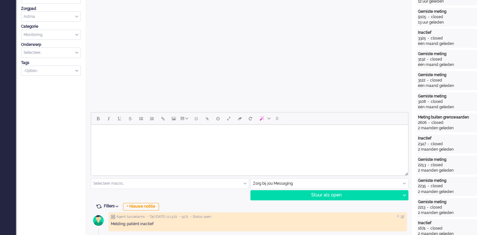
scroll to position [223, 0]
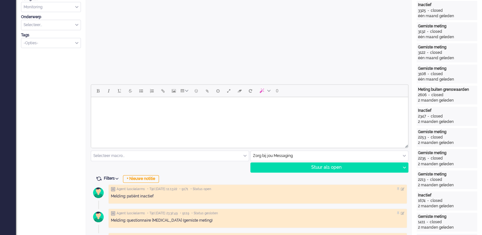
drag, startPoint x: 264, startPoint y: 98, endPoint x: 264, endPoint y: 103, distance: 5.1
click at [264, 99] on html at bounding box center [249, 105] width 317 height 16
click at [265, 112] on html at bounding box center [249, 105] width 317 height 16
click at [115, 118] on body "Goedemiddag," at bounding box center [250, 110] width 312 height 21
click at [142, 123] on html "Goedemiddag," at bounding box center [249, 110] width 317 height 26
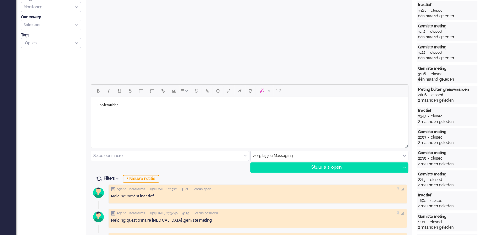
scroll to position [6, 0]
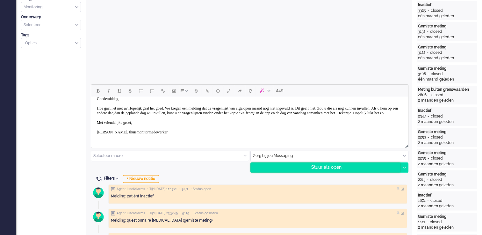
click at [346, 170] on div "Stuur als open" at bounding box center [325, 168] width 150 height 10
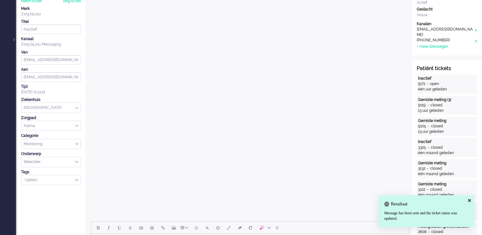
scroll to position [0, 0]
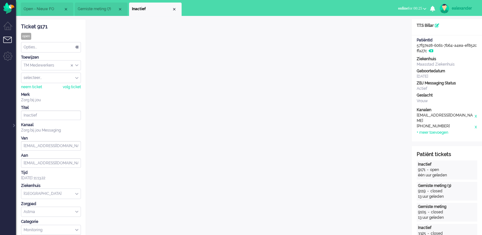
click at [65, 50] on div "Opties..." at bounding box center [50, 47] width 59 height 10
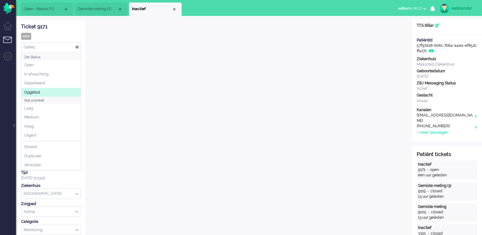
drag, startPoint x: 54, startPoint y: 92, endPoint x: 60, endPoint y: 87, distance: 8.6
click at [54, 92] on li "Opgelost" at bounding box center [50, 92] width 59 height 9
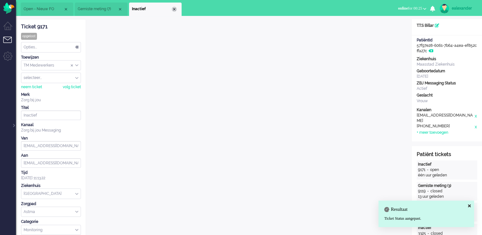
click at [174, 8] on div "Close tab" at bounding box center [174, 9] width 5 height 5
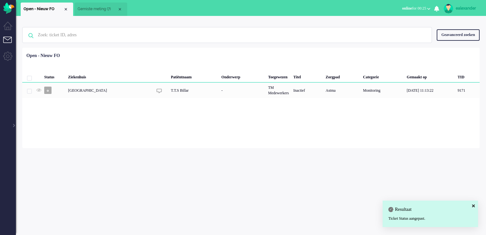
click at [12, 126] on div at bounding box center [13, 122] width 3 height 10
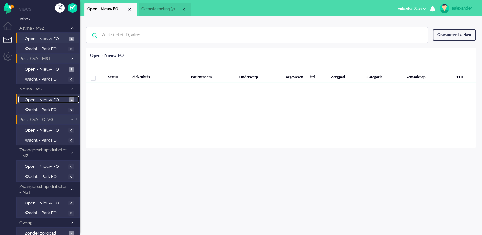
click at [66, 102] on span "Open - Nieuw FO" at bounding box center [46, 100] width 43 height 6
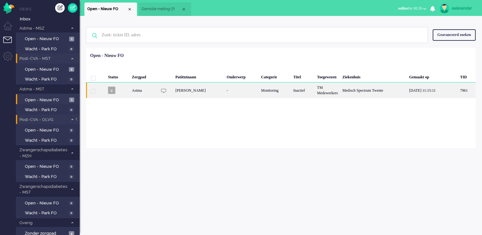
click at [302, 90] on div "Inactief" at bounding box center [303, 90] width 24 height 16
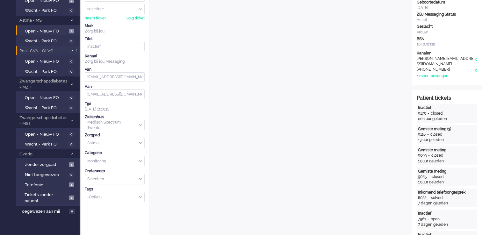
scroll to position [5, 0]
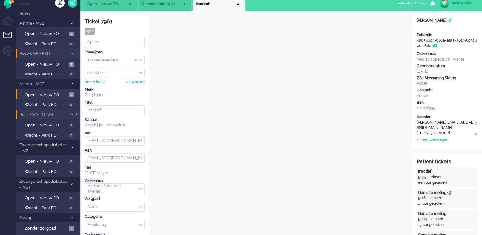
click at [77, 114] on div at bounding box center [76, 117] width 3 height 10
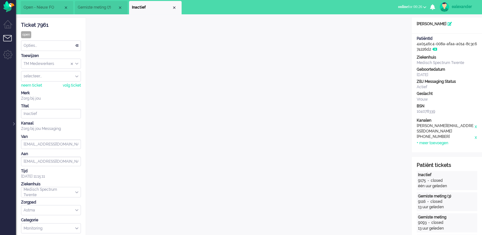
scroll to position [0, 0]
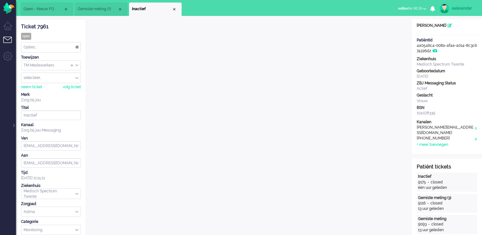
click at [76, 47] on div "Opties..." at bounding box center [50, 47] width 59 height 10
click at [176, 9] on div "Close tab" at bounding box center [174, 9] width 5 height 5
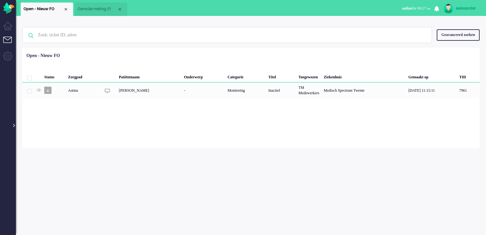
click at [13, 123] on div at bounding box center [13, 122] width 3 height 10
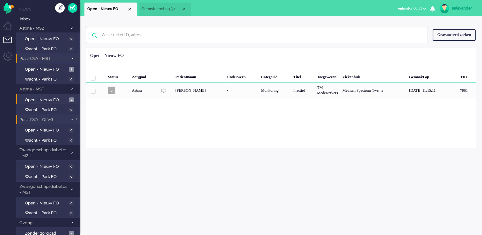
click at [163, 4] on li "Gemiste meting (7)" at bounding box center [164, 9] width 53 height 13
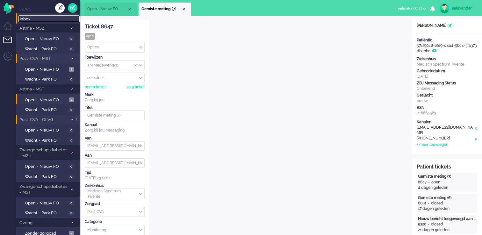
drag, startPoint x: 28, startPoint y: 21, endPoint x: 55, endPoint y: 27, distance: 27.7
click at [28, 20] on span "Inbox" at bounding box center [50, 19] width 60 height 6
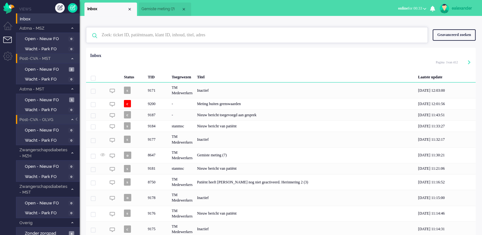
click at [152, 41] on input "text" at bounding box center [258, 34] width 322 height 15
paste input "8648"
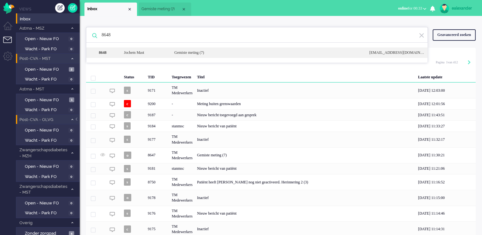
click at [152, 55] on div "Jochem Mast" at bounding box center [144, 52] width 50 height 5
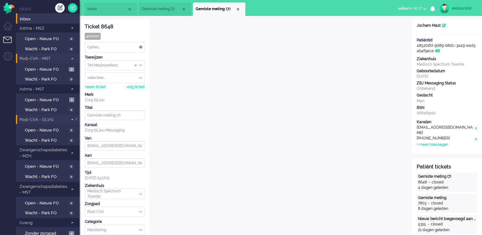
click at [97, 6] on span "Inbox" at bounding box center [107, 8] width 40 height 5
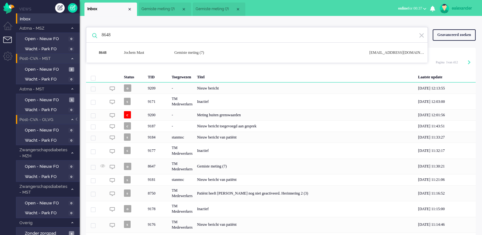
click at [153, 33] on input "8648" at bounding box center [258, 34] width 322 height 15
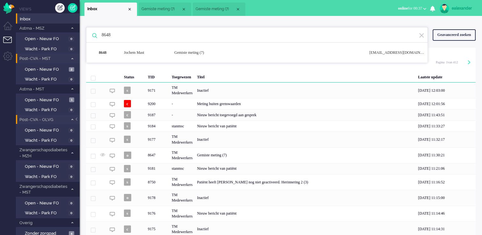
paste input "729"
click at [160, 52] on div "C.H. Young" at bounding box center [144, 52] width 50 height 5
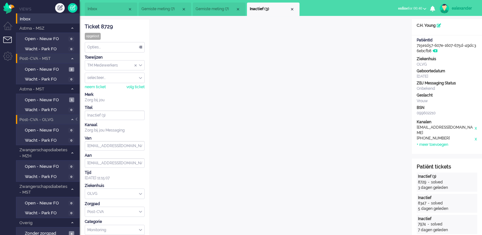
click at [105, 8] on span "Inbox" at bounding box center [108, 8] width 40 height 5
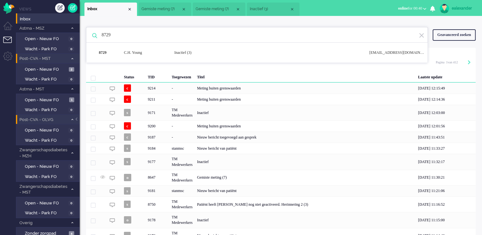
click at [152, 40] on input "8729" at bounding box center [258, 34] width 322 height 15
paste input "16"
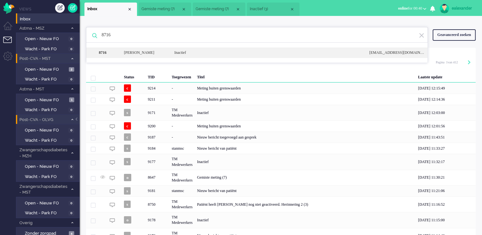
click at [154, 53] on div "Trudy Annelies Gelton" at bounding box center [144, 52] width 50 height 5
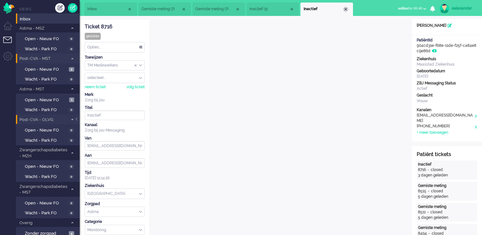
click at [345, 10] on div "Close tab" at bounding box center [345, 9] width 5 height 5
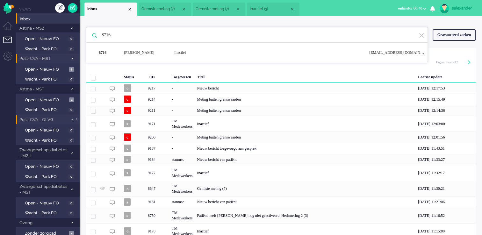
click at [145, 38] on input "8716" at bounding box center [258, 34] width 322 height 15
paste input "20"
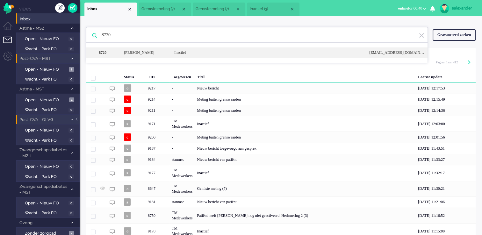
click at [148, 51] on div "Bernadette Mooney" at bounding box center [144, 52] width 50 height 5
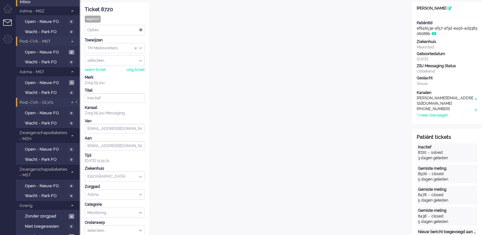
scroll to position [6, 0]
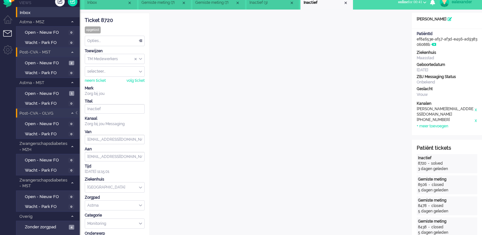
drag, startPoint x: 344, startPoint y: 3, endPoint x: 341, endPoint y: 5, distance: 4.3
click at [344, 3] on div "Close tab" at bounding box center [345, 2] width 5 height 5
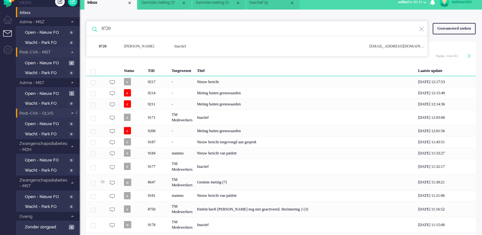
click at [279, 5] on span "Inactief (3)" at bounding box center [270, 2] width 40 height 5
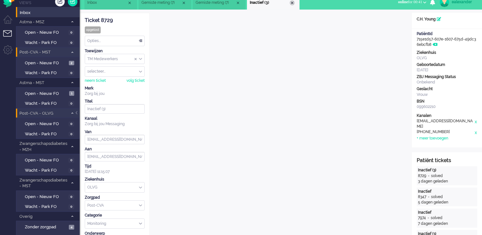
click at [292, 3] on div "Close tab" at bounding box center [291, 2] width 5 height 5
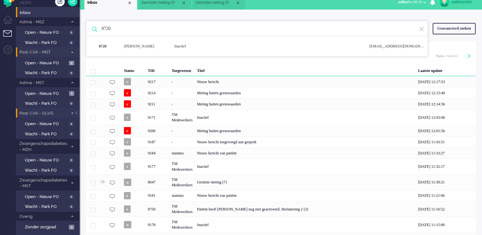
click at [213, 4] on span "Gemiste meting (7)" at bounding box center [215, 2] width 40 height 5
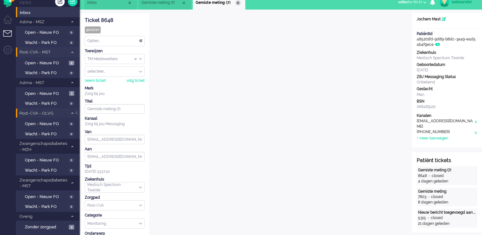
click at [239, 3] on div "Close tab" at bounding box center [237, 2] width 5 height 5
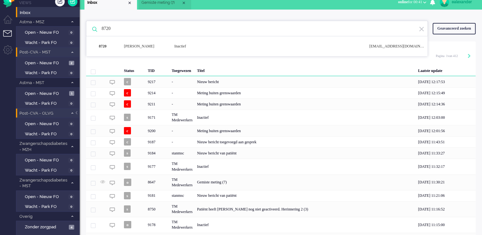
click at [171, 6] on li "Gemiste meting (7)" at bounding box center [164, 2] width 53 height 13
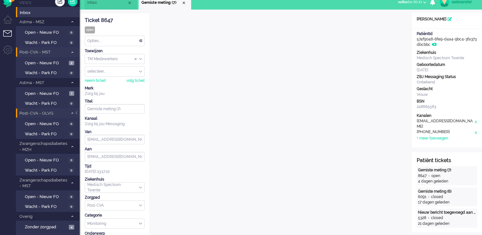
click at [115, 7] on li "Inbox" at bounding box center [110, 2] width 53 height 13
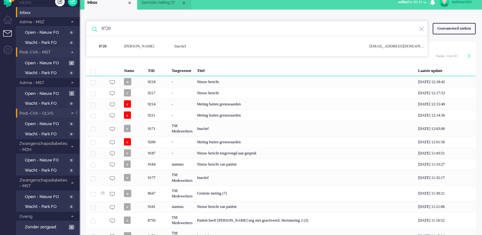
click at [145, 31] on input "8720" at bounding box center [258, 28] width 322 height 15
paste input "869"
type input "8869"
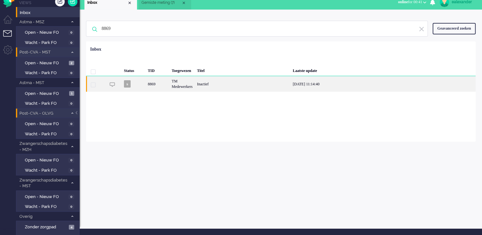
click at [255, 88] on div "Inactief" at bounding box center [242, 84] width 96 height 16
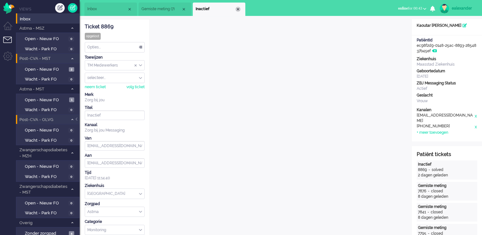
click at [237, 7] on div "Close tab" at bounding box center [237, 9] width 5 height 5
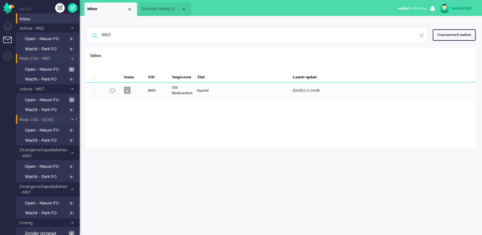
click at [420, 38] on img at bounding box center [421, 35] width 6 height 6
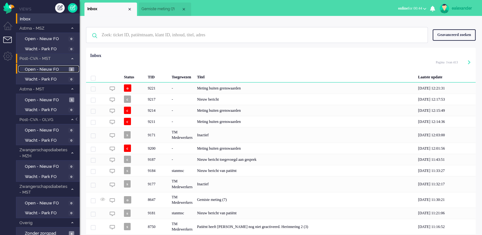
click at [57, 67] on span "Open - Nieuw FO" at bounding box center [46, 70] width 42 height 6
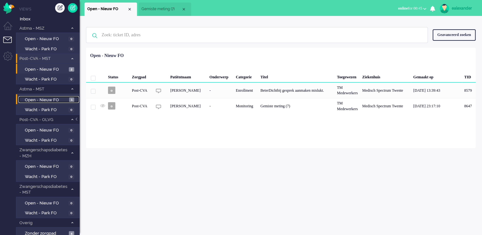
click at [44, 101] on span "Open - Nieuw FO" at bounding box center [46, 100] width 43 height 6
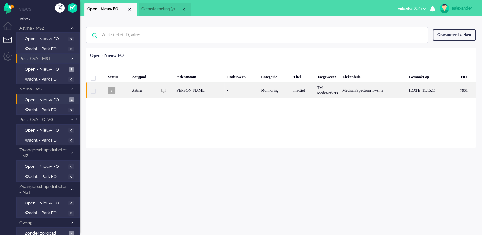
click at [224, 94] on div "[PERSON_NAME]" at bounding box center [198, 90] width 51 height 16
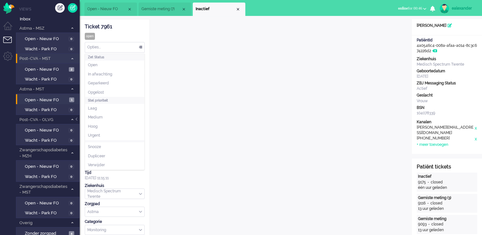
click at [126, 51] on div "Opties..." at bounding box center [114, 47] width 59 height 10
click at [116, 91] on li "Opgelost" at bounding box center [114, 92] width 59 height 9
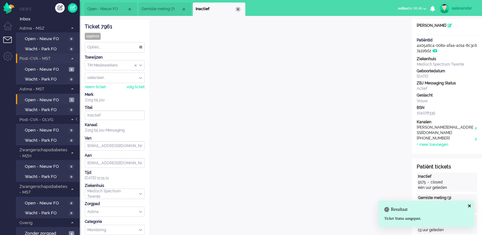
click at [236, 8] on div "Close tab" at bounding box center [237, 9] width 5 height 5
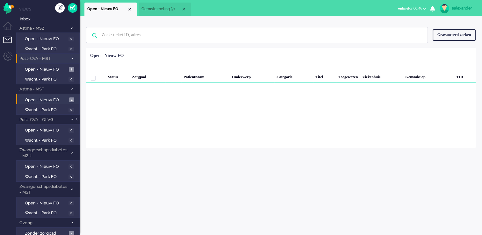
click at [148, 11] on span "Gemiste meting (7)" at bounding box center [161, 8] width 40 height 5
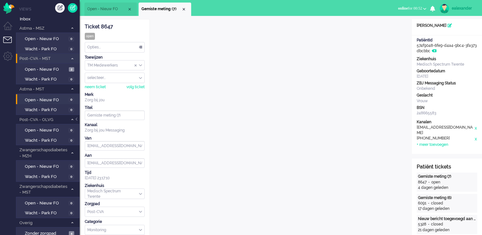
click at [415, 8] on span "online for 00:52" at bounding box center [410, 8] width 24 height 4
click at [400, 22] on label "Away" at bounding box center [399, 21] width 50 height 5
